Goal: Complete application form: Complete application form

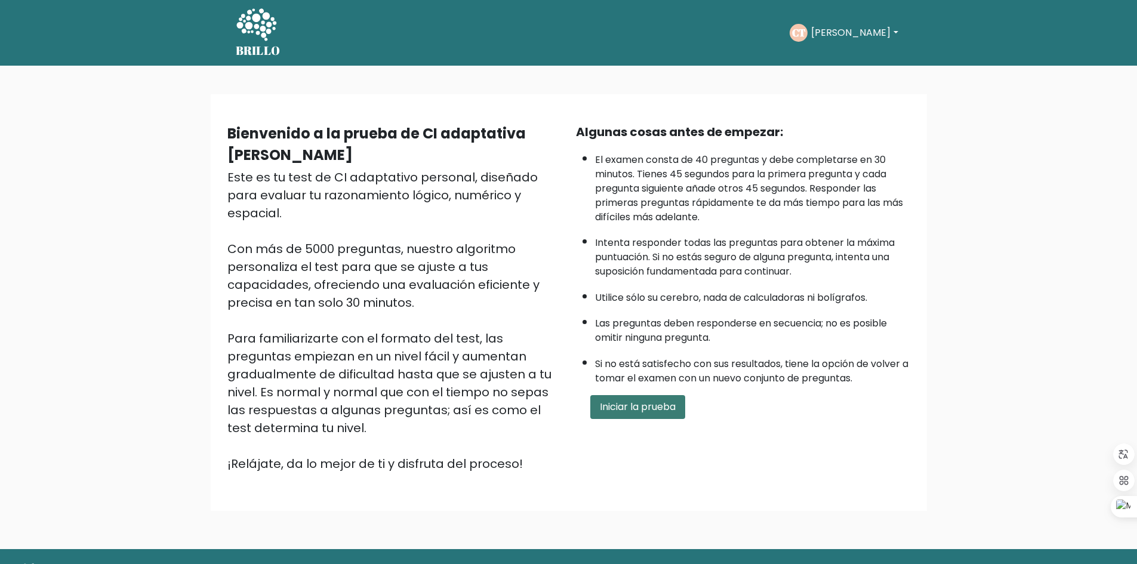
click at [630, 398] on button "Iniciar la prueba" at bounding box center [637, 407] width 95 height 24
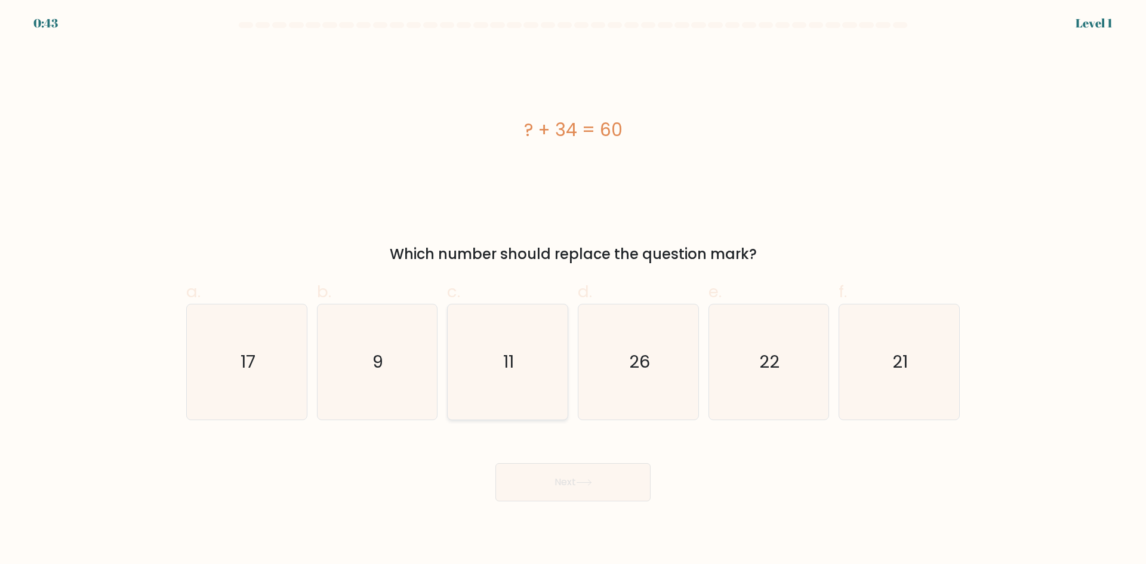
click at [520, 383] on icon "11" at bounding box center [507, 361] width 115 height 115
click at [573, 290] on input "c. 11" at bounding box center [573, 286] width 1 height 8
radio input "true"
click at [635, 387] on icon "26" at bounding box center [638, 361] width 115 height 115
click at [573, 290] on input "d. 26" at bounding box center [573, 286] width 1 height 8
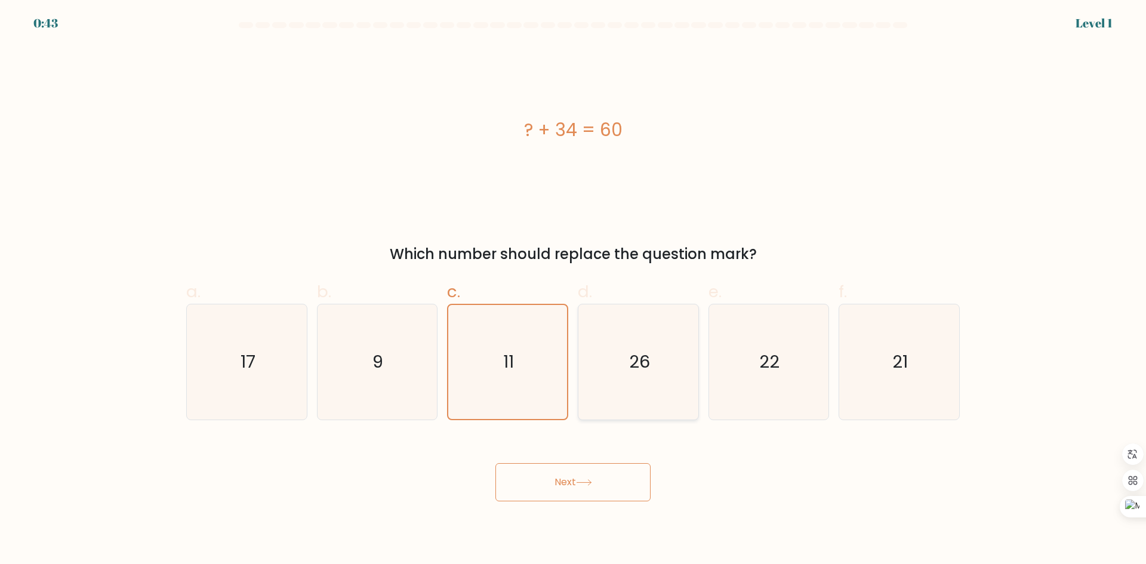
radio input "true"
click at [598, 487] on button "Next" at bounding box center [572, 482] width 155 height 38
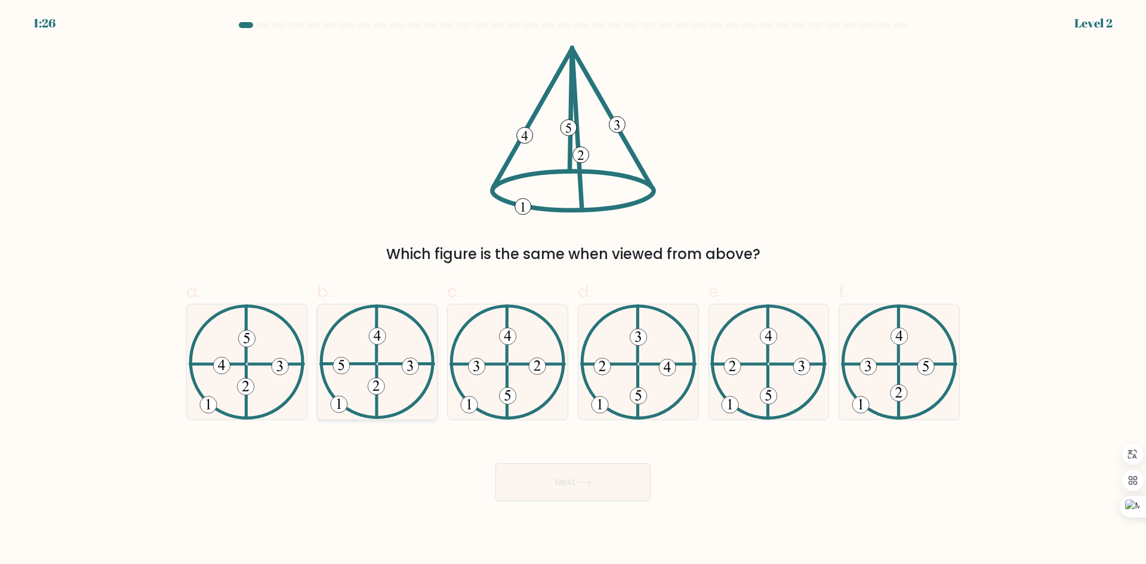
click at [388, 374] on icon at bounding box center [377, 361] width 116 height 115
click at [573, 290] on input "b." at bounding box center [573, 286] width 1 height 8
radio input "true"
click at [584, 477] on button "Next" at bounding box center [572, 482] width 155 height 38
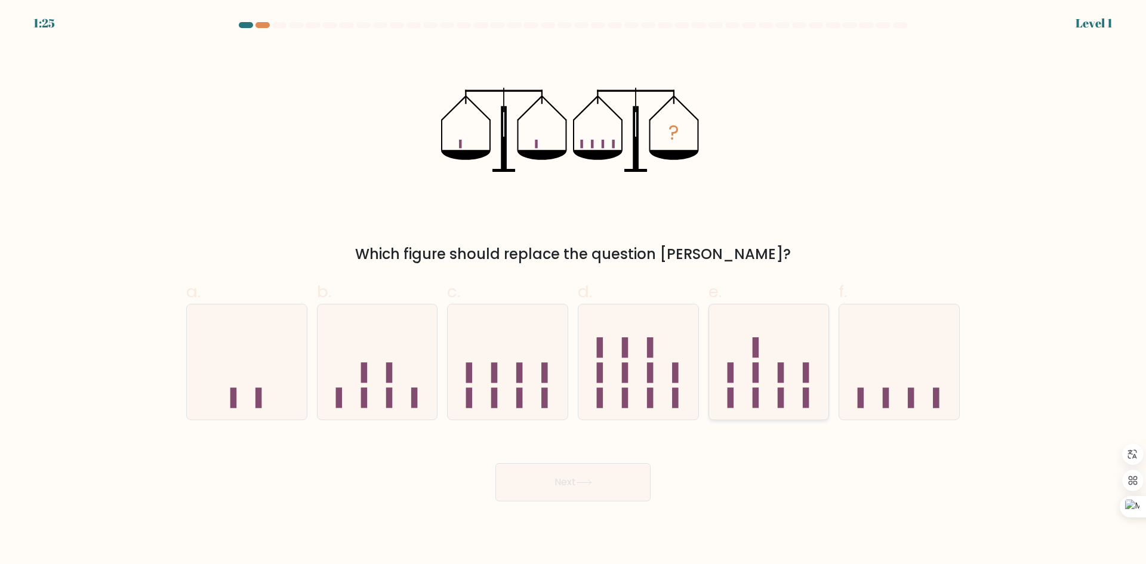
click at [758, 378] on rect at bounding box center [755, 373] width 7 height 20
click at [573, 290] on input "e." at bounding box center [573, 286] width 1 height 8
radio input "true"
click at [615, 484] on button "Next" at bounding box center [572, 482] width 155 height 38
